Goal: Ask a question

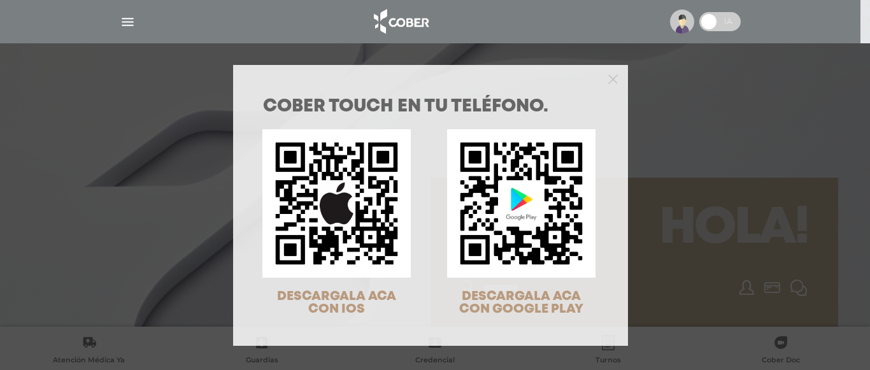
click at [614, 82] on div at bounding box center [430, 77] width 395 height 25
drag, startPoint x: 607, startPoint y: 81, endPoint x: 636, endPoint y: 106, distance: 37.9
click at [608, 82] on icon "Close" at bounding box center [613, 80] width 10 height 10
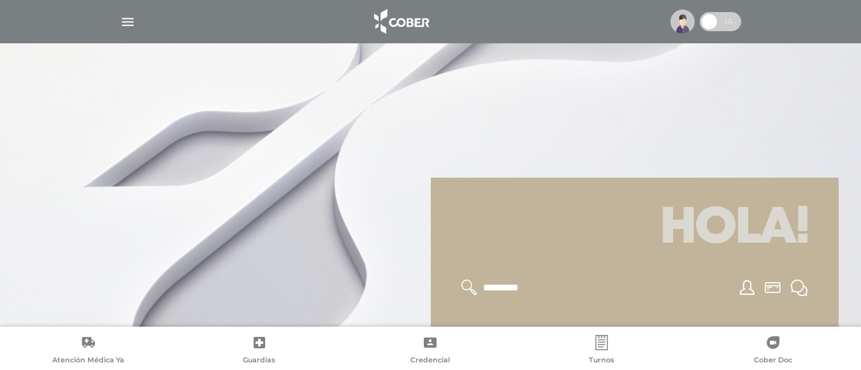
click at [131, 17] on img "button" at bounding box center [128, 22] width 16 height 16
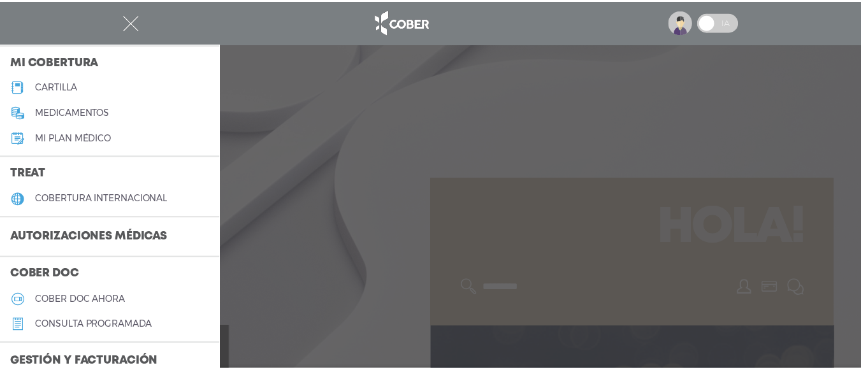
scroll to position [191, 0]
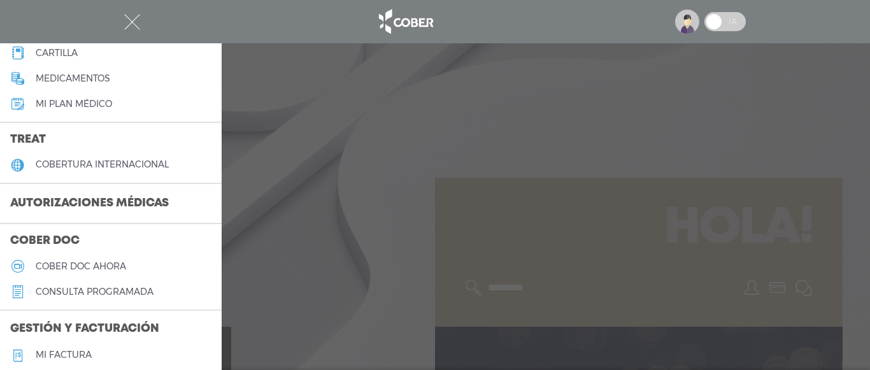
click at [137, 205] on h3 "Autorizaciones médicas" at bounding box center [89, 204] width 179 height 24
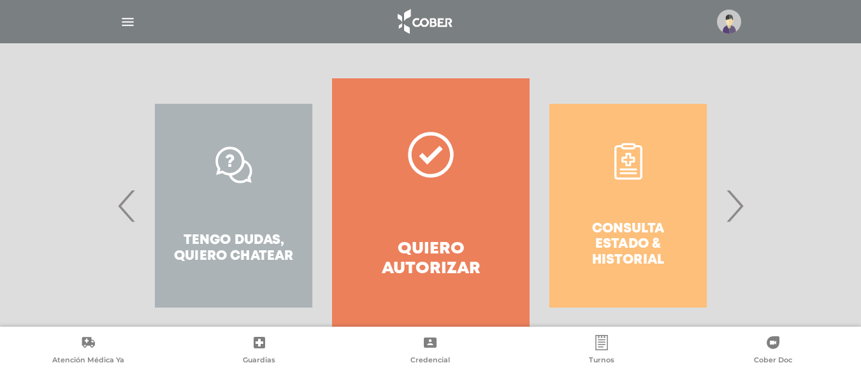
scroll to position [255, 0]
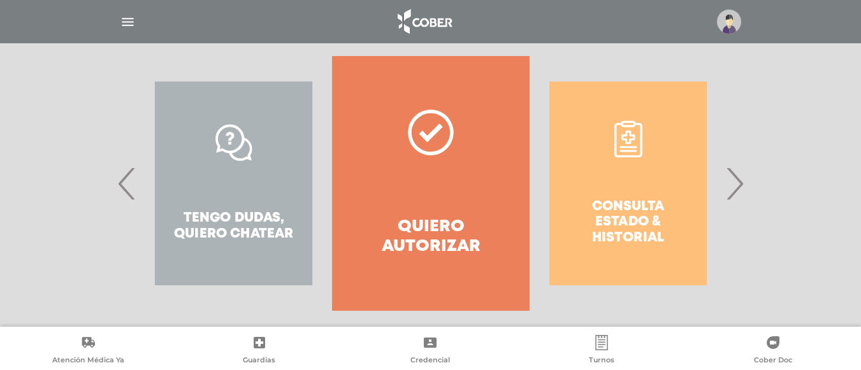
click at [735, 189] on span "›" at bounding box center [734, 183] width 25 height 69
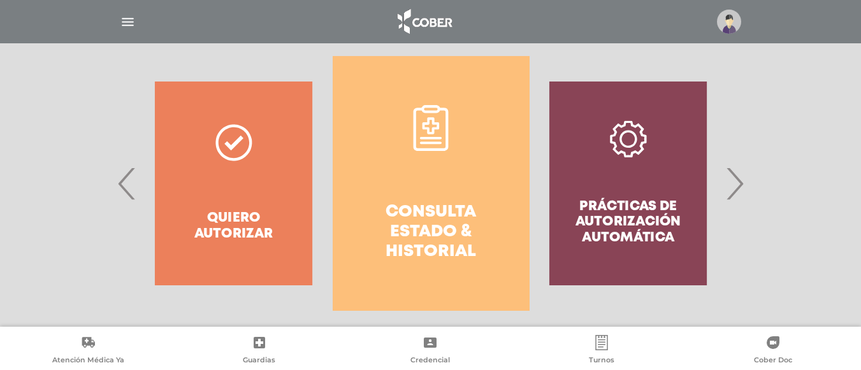
click at [736, 189] on span "›" at bounding box center [734, 183] width 25 height 69
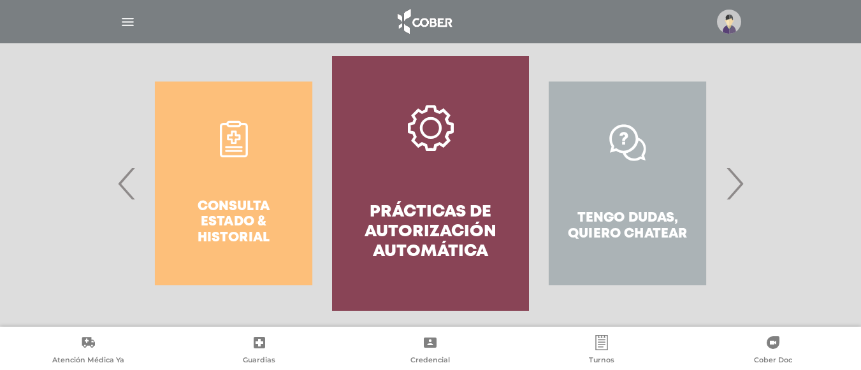
click at [736, 189] on span "›" at bounding box center [734, 183] width 25 height 69
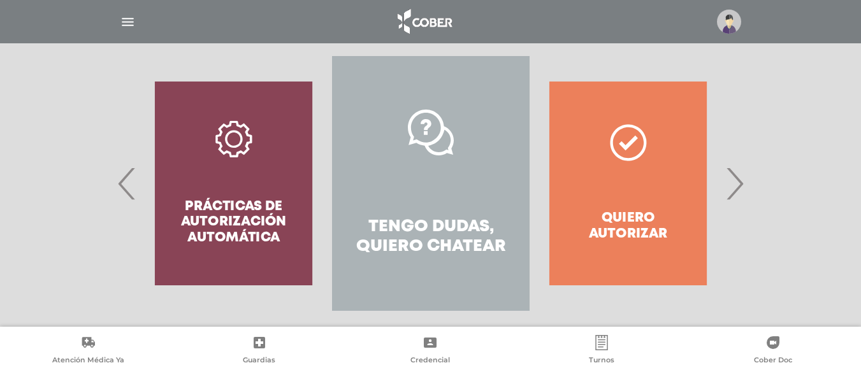
click at [442, 238] on h4 "Tengo dudas, quiero chatear" at bounding box center [430, 236] width 151 height 39
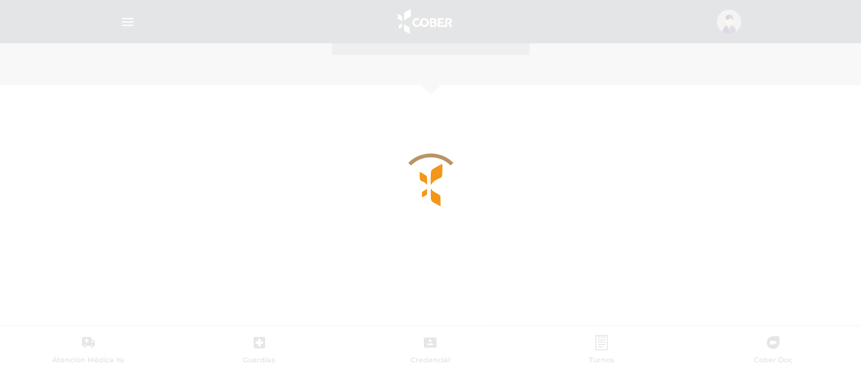
scroll to position [553, 0]
